Goal: Find specific page/section: Find specific page/section

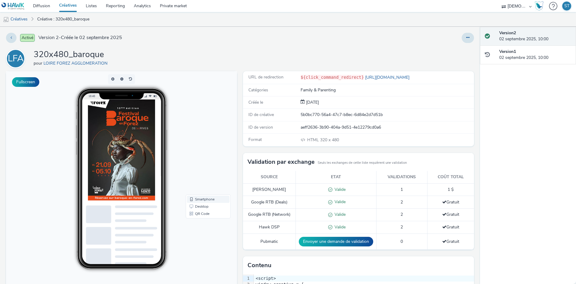
click at [198, 197] on link "Smartphone" at bounding box center [208, 198] width 43 height 7
click at [183, 169] on div "16:46" at bounding box center [122, 179] width 124 height 182
click at [198, 206] on link "Desktop" at bounding box center [208, 206] width 43 height 7
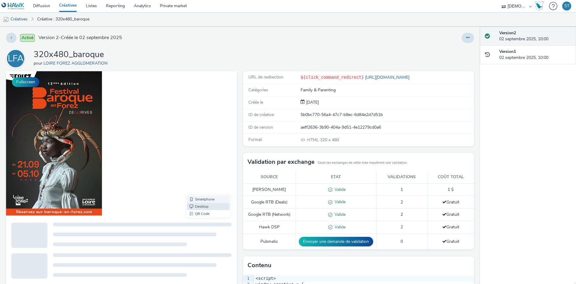
click at [202, 197] on link "Smartphone" at bounding box center [208, 198] width 43 height 7
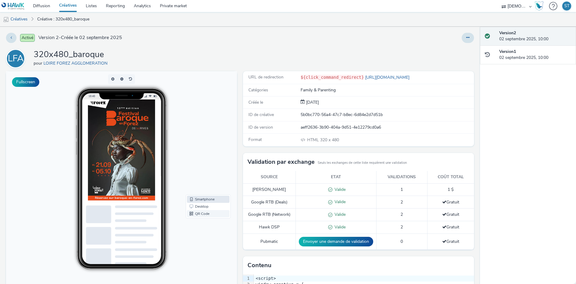
click at [201, 214] on link "QR Code" at bounding box center [208, 213] width 43 height 7
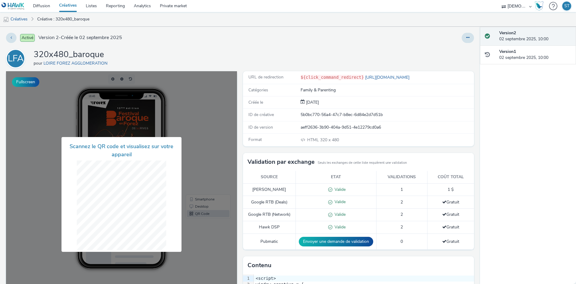
click at [198, 180] on div at bounding box center [121, 194] width 231 height 246
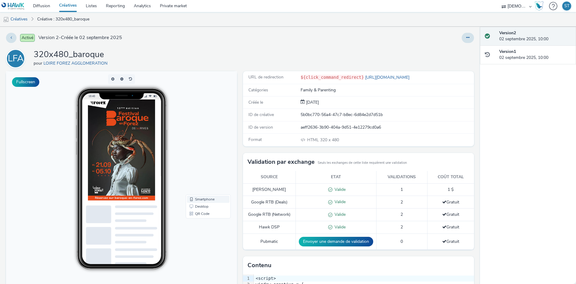
click at [200, 198] on link "Smartphone" at bounding box center [208, 198] width 43 height 7
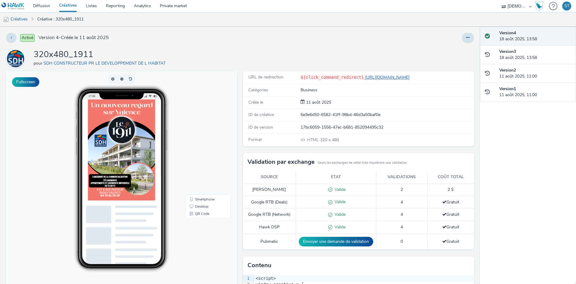
click at [393, 78] on link "https://www.sdh-constructeur.fr/devenir-proprietaire/nos-programmes.html?utm_so…" at bounding box center [388, 77] width 48 height 6
click at [25, 7] on link at bounding box center [14, 6] width 29 height 12
